Goal: Transaction & Acquisition: Purchase product/service

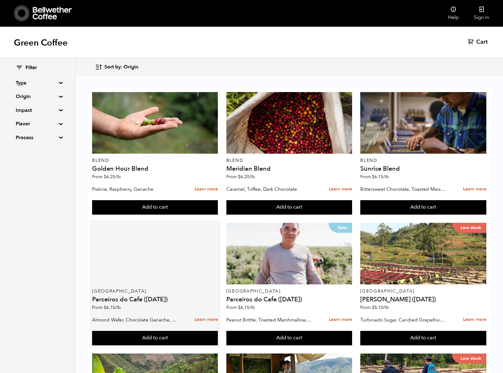
scroll to position [112, 0]
click at [136, 223] on div at bounding box center [155, 254] width 126 height 62
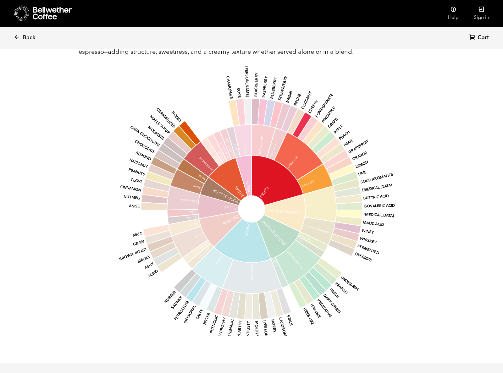
scroll to position [690, 0]
click at [228, 191] on icon at bounding box center [220, 192] width 41 height 28
click at [392, 216] on icon "base Fruity Sour/Fermented Green/Vegetative Other Roasted Spices Nutty/Cocoa Sw…" at bounding box center [251, 209] width 329 height 267
click at [401, 202] on icon "base Fruity Sour/Fermented Green/Vegetative Other Roasted Spices Nutty/Cocoa Sw…" at bounding box center [251, 209] width 329 height 267
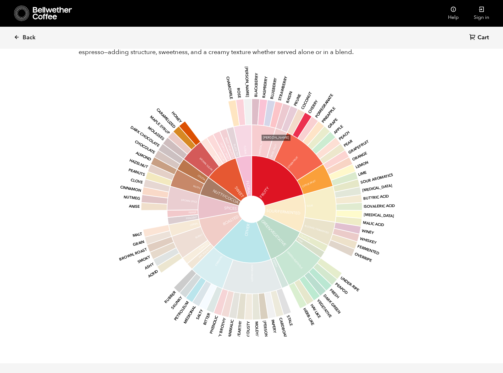
drag, startPoint x: 268, startPoint y: 120, endPoint x: 280, endPoint y: 126, distance: 13.4
click at [270, 125] on icon at bounding box center [264, 141] width 24 height 33
click at [291, 141] on icon at bounding box center [298, 157] width 49 height 48
click at [385, 91] on icon "base Fruity Sour/Fermented Green/Vegetative Other Roasted Spices Nutty/Cocoa Sw…" at bounding box center [251, 209] width 329 height 267
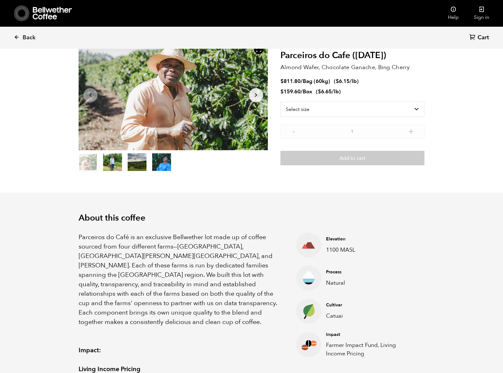
scroll to position [0, 0]
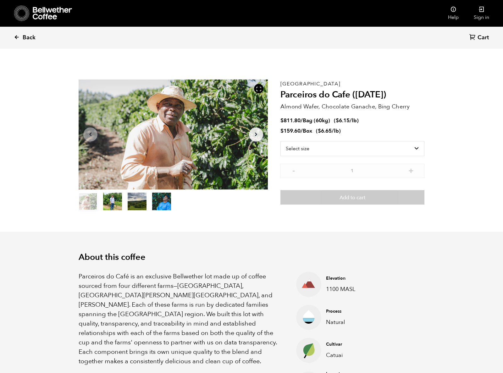
drag, startPoint x: 50, startPoint y: 60, endPoint x: 39, endPoint y: 43, distance: 19.8
click at [35, 38] on span "Back" at bounding box center [29, 38] width 13 height 8
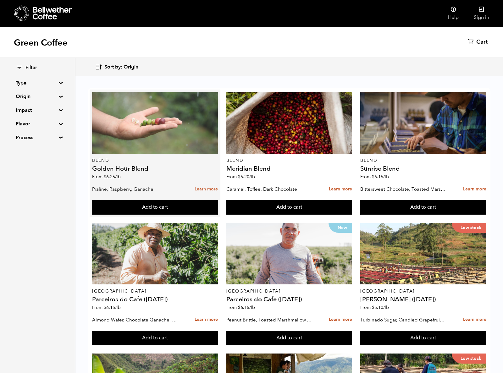
click at [184, 147] on div at bounding box center [155, 123] width 126 height 62
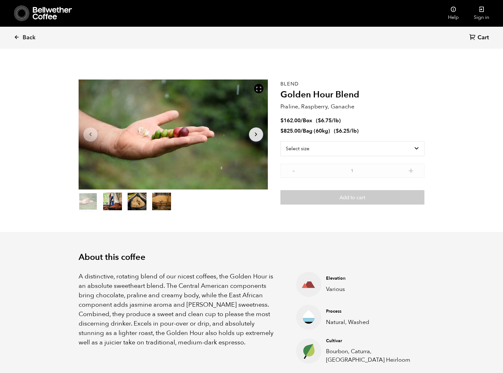
scroll to position [274, 335]
click at [319, 152] on select "Select size Bag (60kg) (132 lbs) Box (24 lbs)" at bounding box center [352, 148] width 144 height 15
select select "box"
click at [280, 141] on select "Select size Bag (60kg) (132 lbs) Box (24 lbs)" at bounding box center [352, 148] width 144 height 15
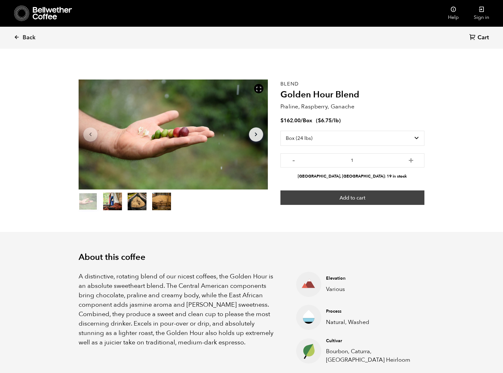
click at [343, 199] on button "Add to cart" at bounding box center [352, 198] width 144 height 14
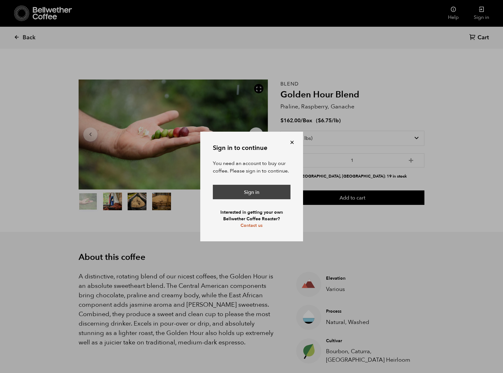
click at [246, 195] on link "Sign in" at bounding box center [252, 192] width 78 height 14
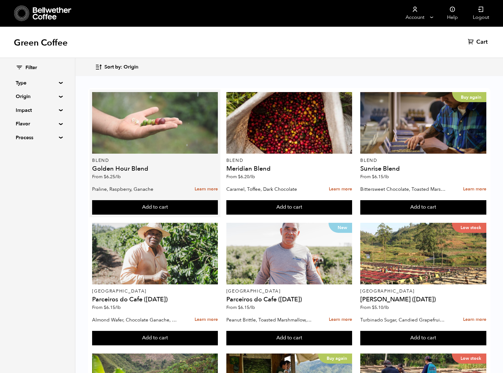
click at [139, 137] on div at bounding box center [155, 123] width 126 height 62
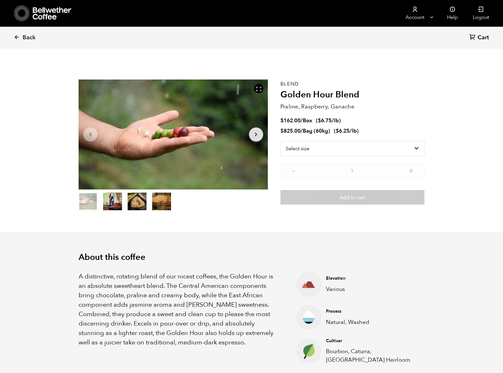
scroll to position [274, 335]
click at [294, 148] on select "Select size Bag (60kg) (132 lbs) Box (24 lbs)" at bounding box center [352, 148] width 144 height 15
select select "box"
click at [280, 141] on select "Select size Bag (60kg) (132 lbs) Box (24 lbs)" at bounding box center [352, 148] width 144 height 15
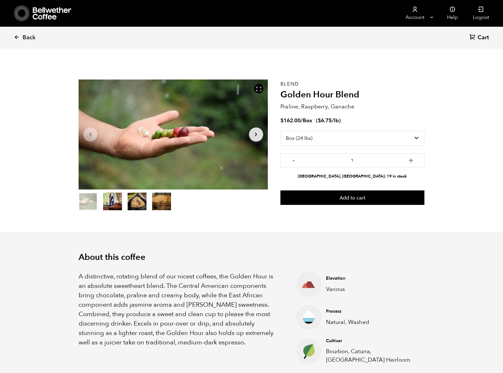
click at [255, 212] on section "Item 1 of 4 Arrow Left Arrow Right item 0 item 1 item 2 item 3 Item 1 of 4 Blen…" at bounding box center [251, 145] width 377 height 173
click at [120, 204] on button "item 1" at bounding box center [112, 203] width 19 height 18
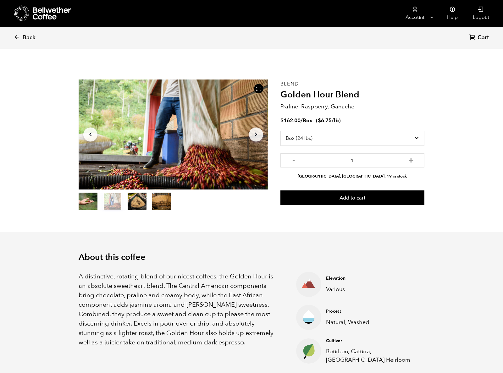
click at [142, 205] on button "item 2" at bounding box center [137, 203] width 19 height 18
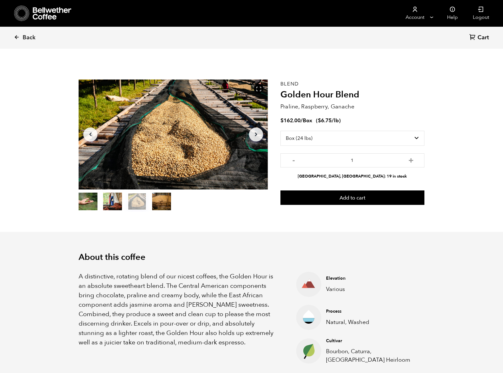
click at [161, 205] on button "item 3" at bounding box center [161, 203] width 19 height 18
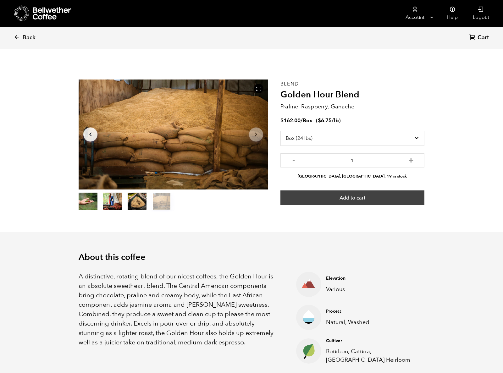
drag, startPoint x: 247, startPoint y: 211, endPoint x: 290, endPoint y: 203, distance: 44.4
click at [247, 211] on ul at bounding box center [173, 202] width 189 height 19
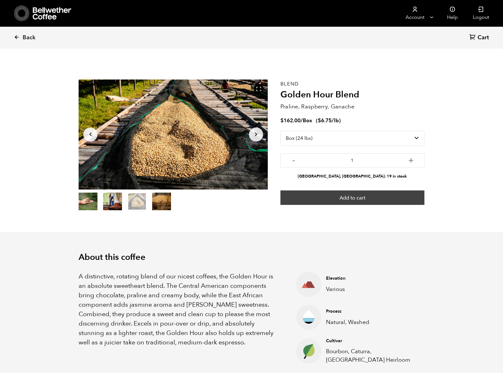
click at [291, 203] on button "Add to cart" at bounding box center [352, 198] width 144 height 14
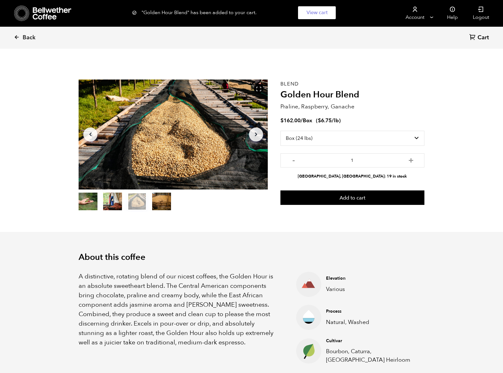
click at [264, 213] on section "Item 3 of 4 Arrow Left Arrow Right item 0 item 1 item 2 item 3 Item 3 of 4 "Gol…" at bounding box center [251, 145] width 377 height 173
click at [23, 37] on span "Back" at bounding box center [29, 38] width 13 height 8
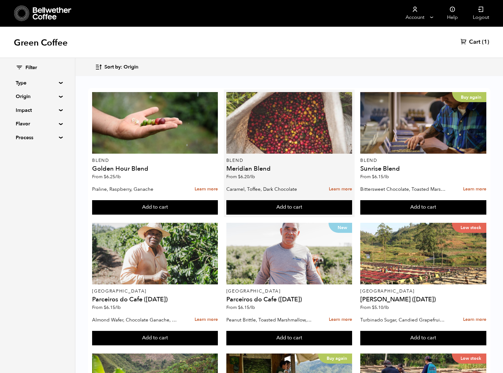
click at [250, 144] on div at bounding box center [289, 123] width 126 height 62
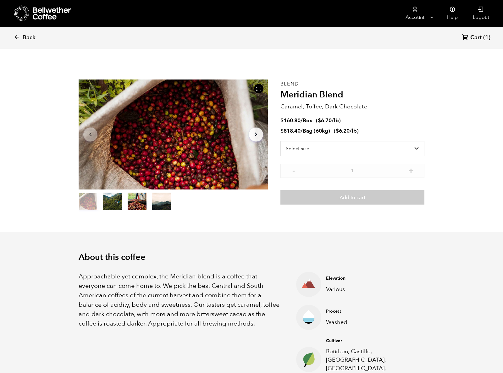
scroll to position [274, 335]
click at [290, 148] on select "Select size Bag (60kg) (132 lbs) Box (24 lbs)" at bounding box center [352, 148] width 144 height 15
select select "box"
click at [280, 141] on select "Select size Bag (60kg) (132 lbs) Box (24 lbs)" at bounding box center [352, 148] width 144 height 15
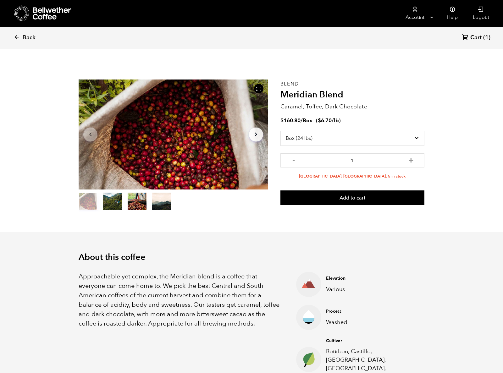
click at [261, 216] on section "Item 1 of 4 Arrow Left Arrow Right item 0 item 1 item 2 item 3 Item 1 of 4 Blen…" at bounding box center [251, 145] width 377 height 173
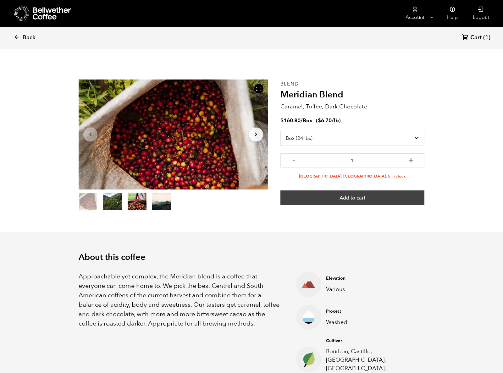
click at [336, 200] on button "Add to cart" at bounding box center [352, 198] width 144 height 14
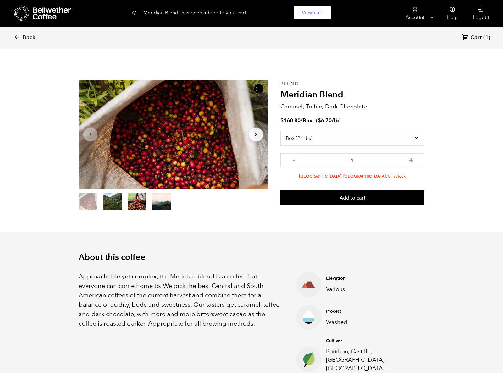
click at [256, 213] on section "Item 1 of 4 Arrow Left Arrow Right item 0 item 1 item 2 item 3 Item 1 of 4 "Mer…" at bounding box center [251, 145] width 377 height 173
click at [19, 39] on icon at bounding box center [17, 37] width 6 height 6
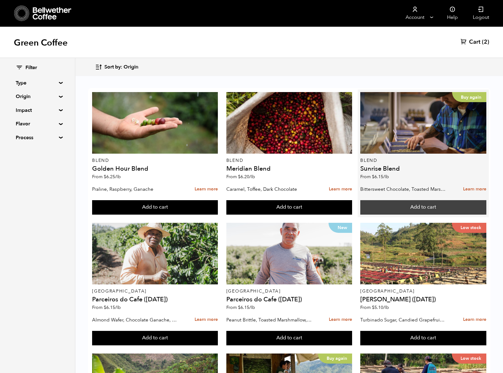
click at [394, 205] on button "Add to cart" at bounding box center [423, 207] width 126 height 14
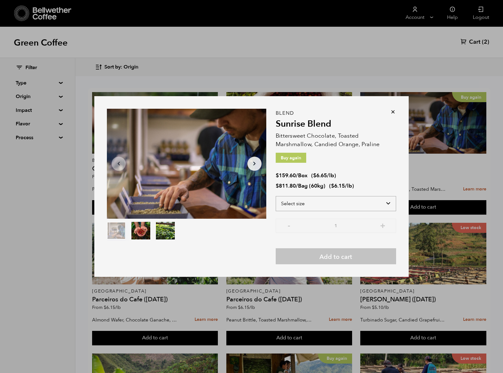
click at [296, 201] on select "Select size Bag (60kg) (132 lbs) Box (24 lbs)" at bounding box center [336, 203] width 120 height 15
select select "box"
click at [276, 196] on select "Select size Bag (60kg) (132 lbs) Box (24 lbs)" at bounding box center [336, 203] width 120 height 15
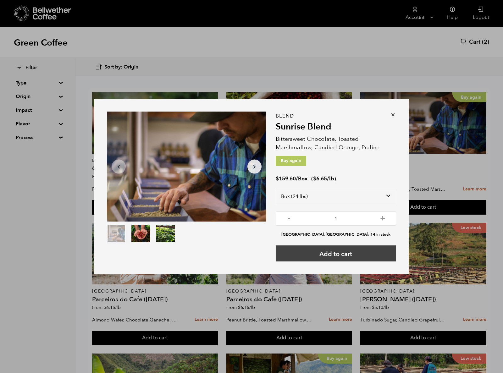
click at [325, 248] on button "Add to cart" at bounding box center [336, 254] width 120 height 16
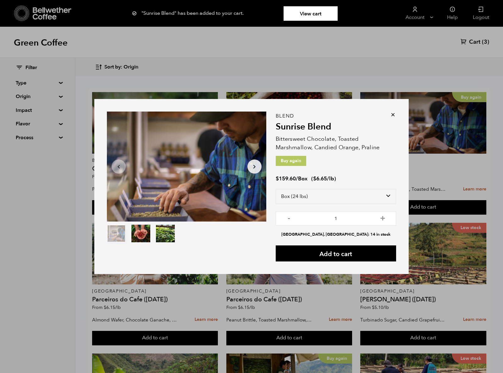
click at [391, 113] on icon at bounding box center [393, 115] width 6 height 6
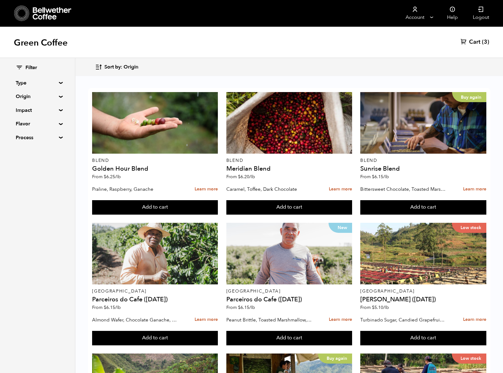
click at [159, 65] on div "Sort by: Origin Sort by: Origin Sort by: Most recent Sort by: Name Sort by: Pri…" at bounding box center [289, 67] width 388 height 15
click at [473, 43] on span "Cart" at bounding box center [474, 42] width 11 height 8
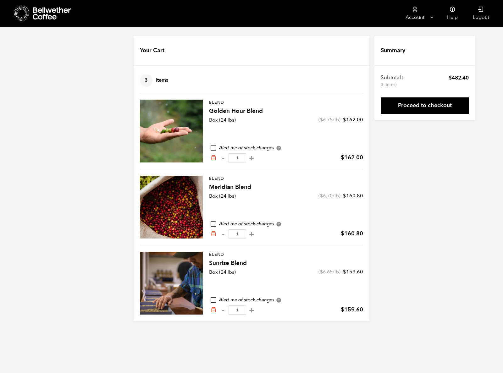
click at [459, 286] on div "Your Cart 3 Items Update cart 3 Items Blend Golden Hour Blend Box (24 lbs) ( $ …" at bounding box center [251, 178] width 503 height 285
click at [413, 104] on link "Proceed to checkout" at bounding box center [425, 105] width 88 height 16
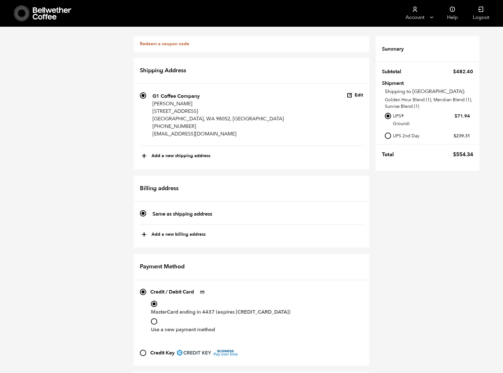
click at [431, 206] on div "Redeem a coupon code If you have a coupon code, please apply it below. Apply co…" at bounding box center [251, 336] width 503 height 618
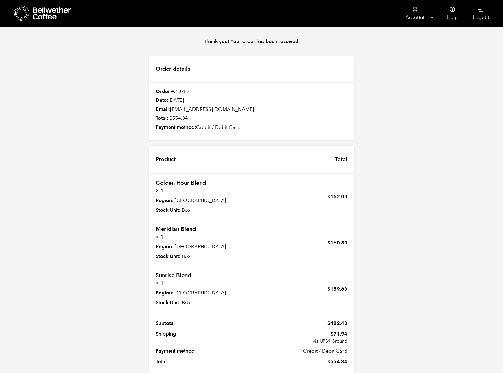
drag, startPoint x: 72, startPoint y: 132, endPoint x: 123, endPoint y: 77, distance: 75.0
click at [73, 132] on div "Thank you! Your order has been received. Order details Order #: 10787 Date: [DA…" at bounding box center [251, 208] width 503 height 363
